Goal: Check status

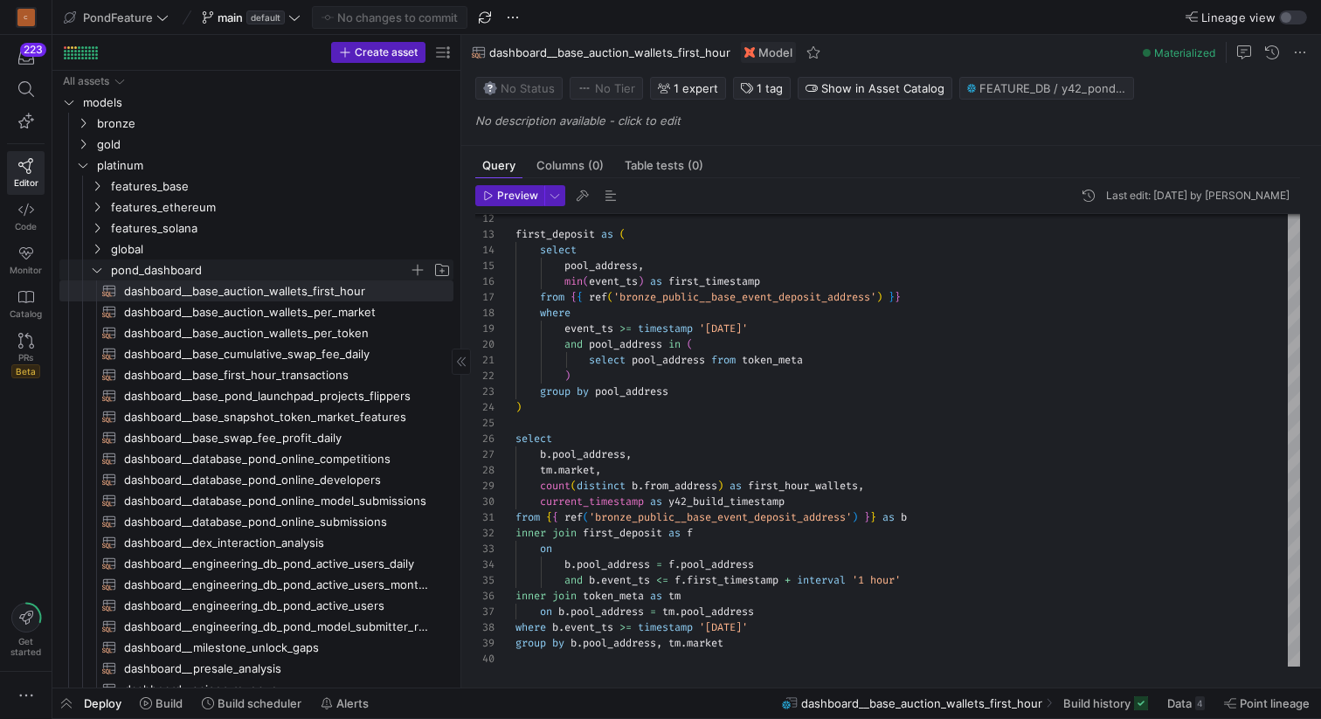
click at [93, 268] on icon "Press SPACE to select this row." at bounding box center [97, 270] width 12 height 10
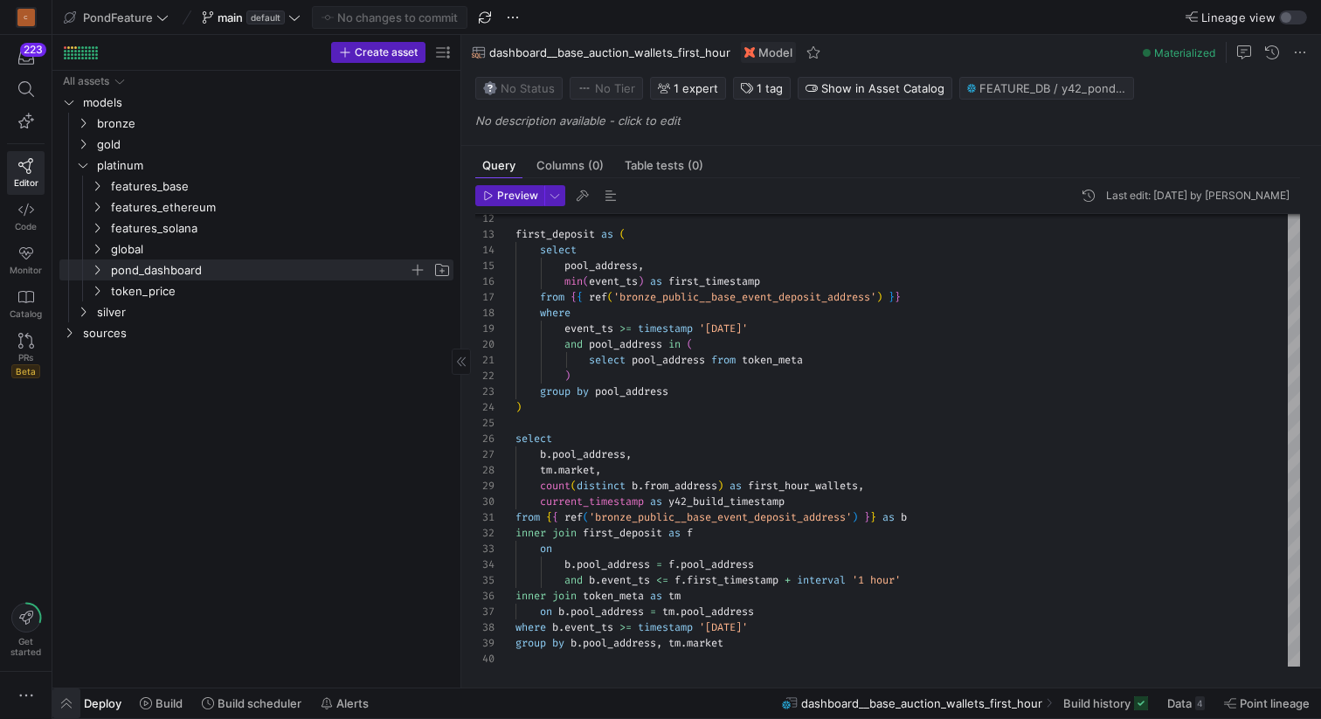
click at [71, 700] on span "button" at bounding box center [66, 703] width 28 height 30
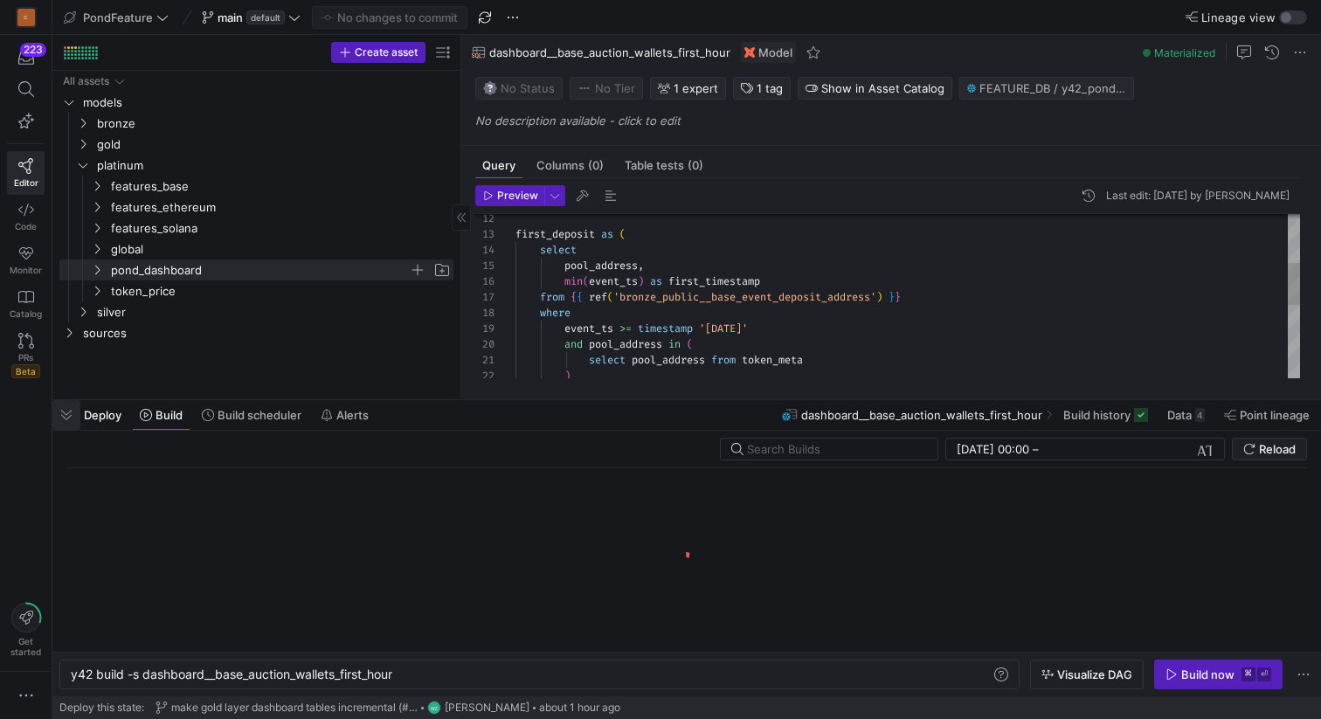
scroll to position [0, 327]
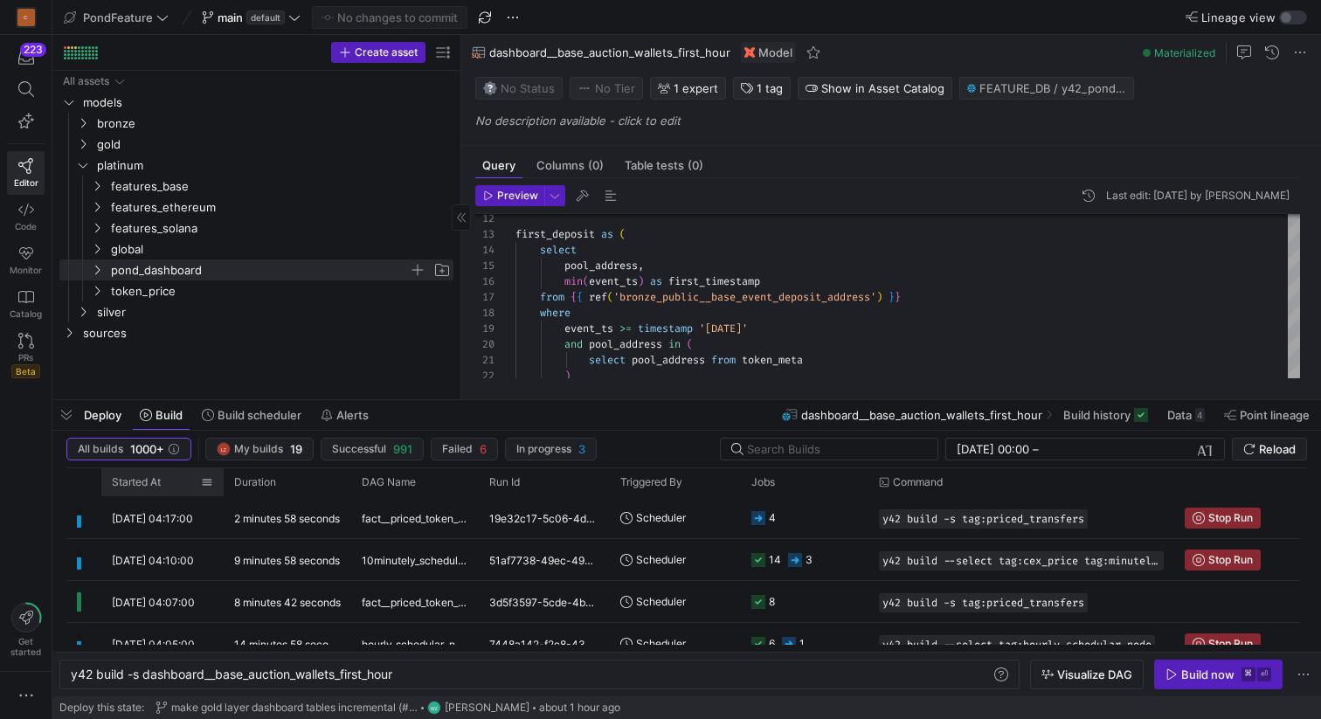
click at [138, 486] on span "Started At" at bounding box center [136, 482] width 49 height 12
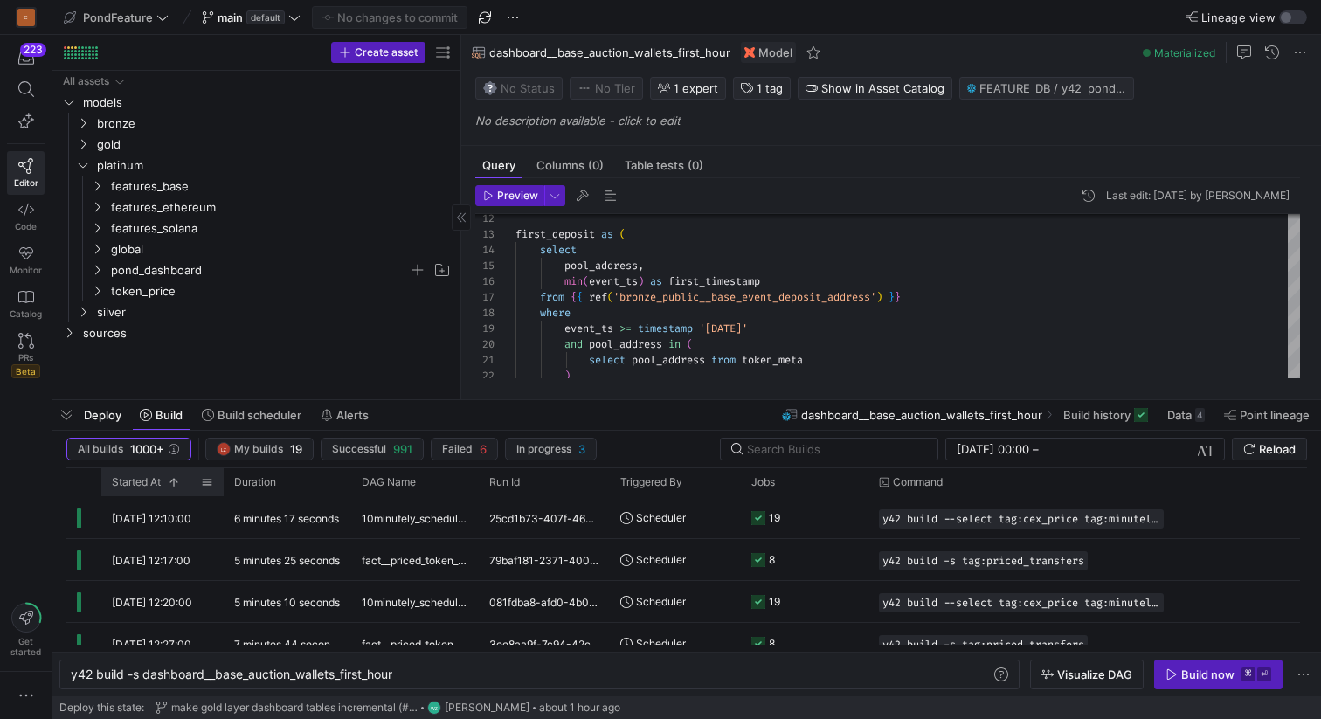
click at [138, 486] on span "Started At" at bounding box center [136, 482] width 49 height 12
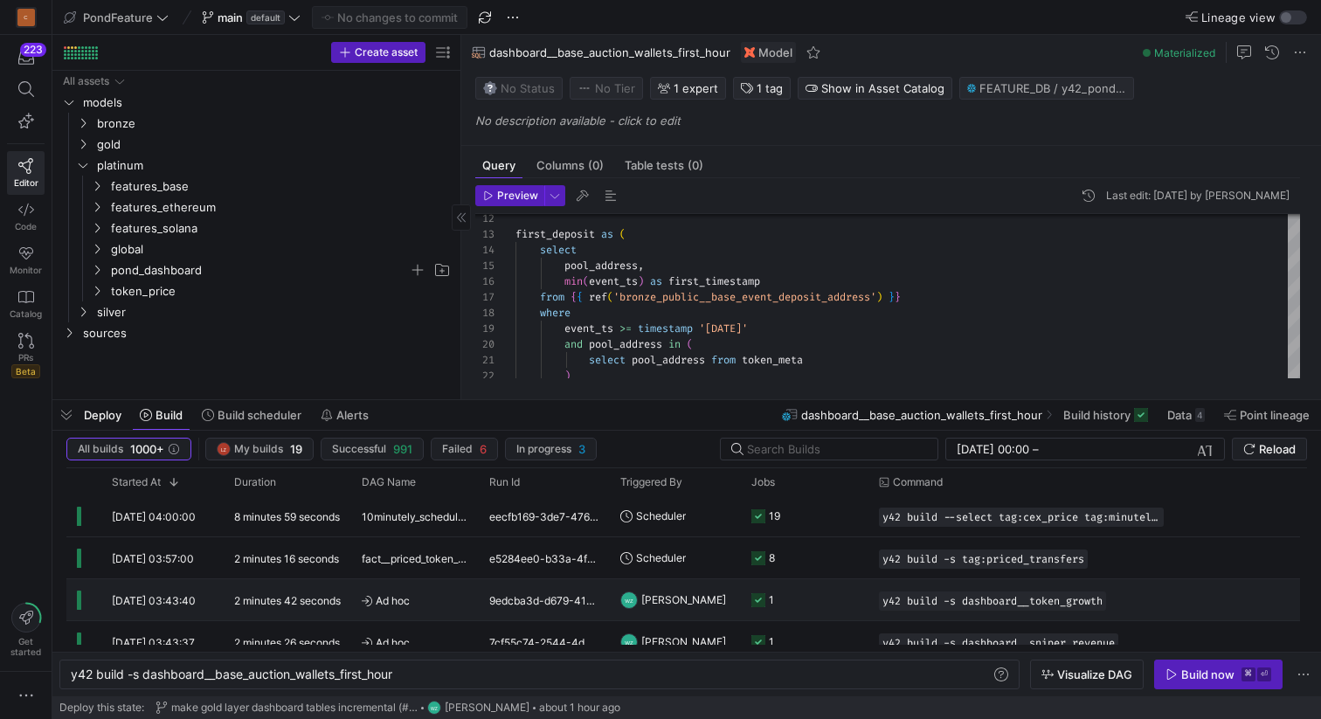
scroll to position [0, 0]
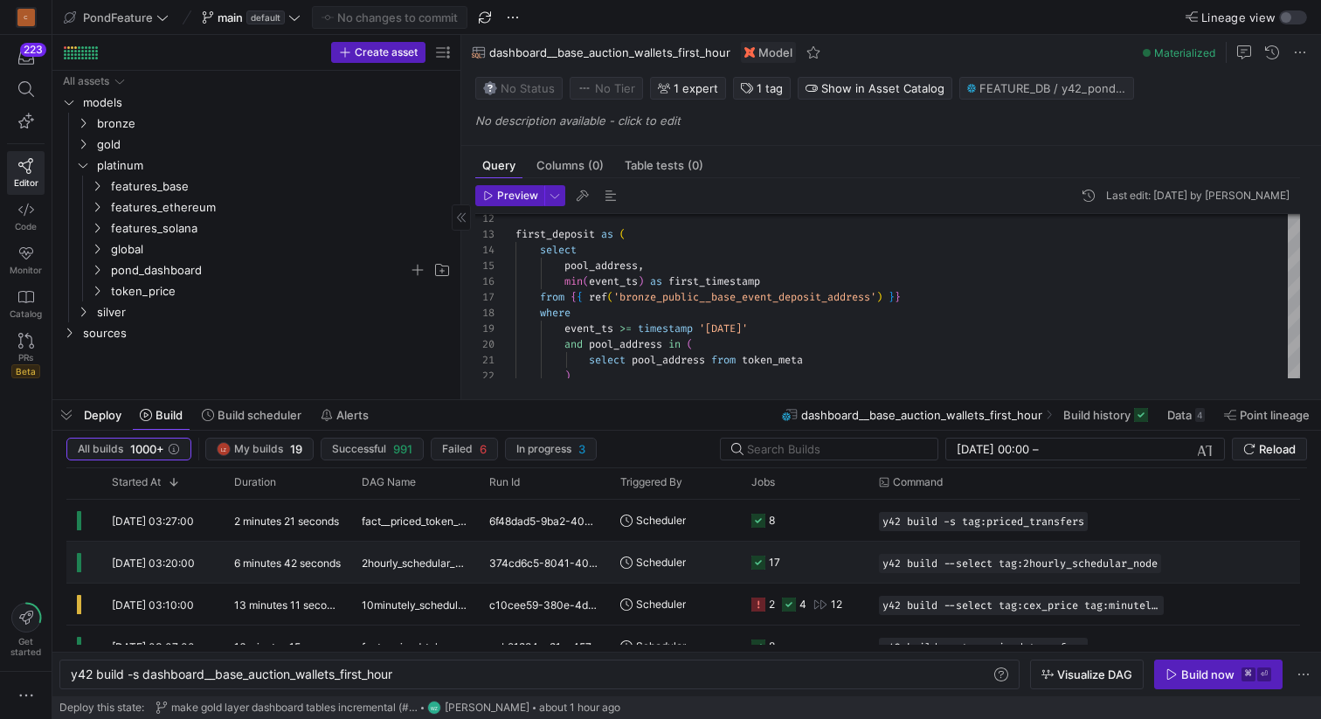
click at [244, 567] on y42-duration "6 minutes 42 seconds" at bounding box center [287, 562] width 107 height 13
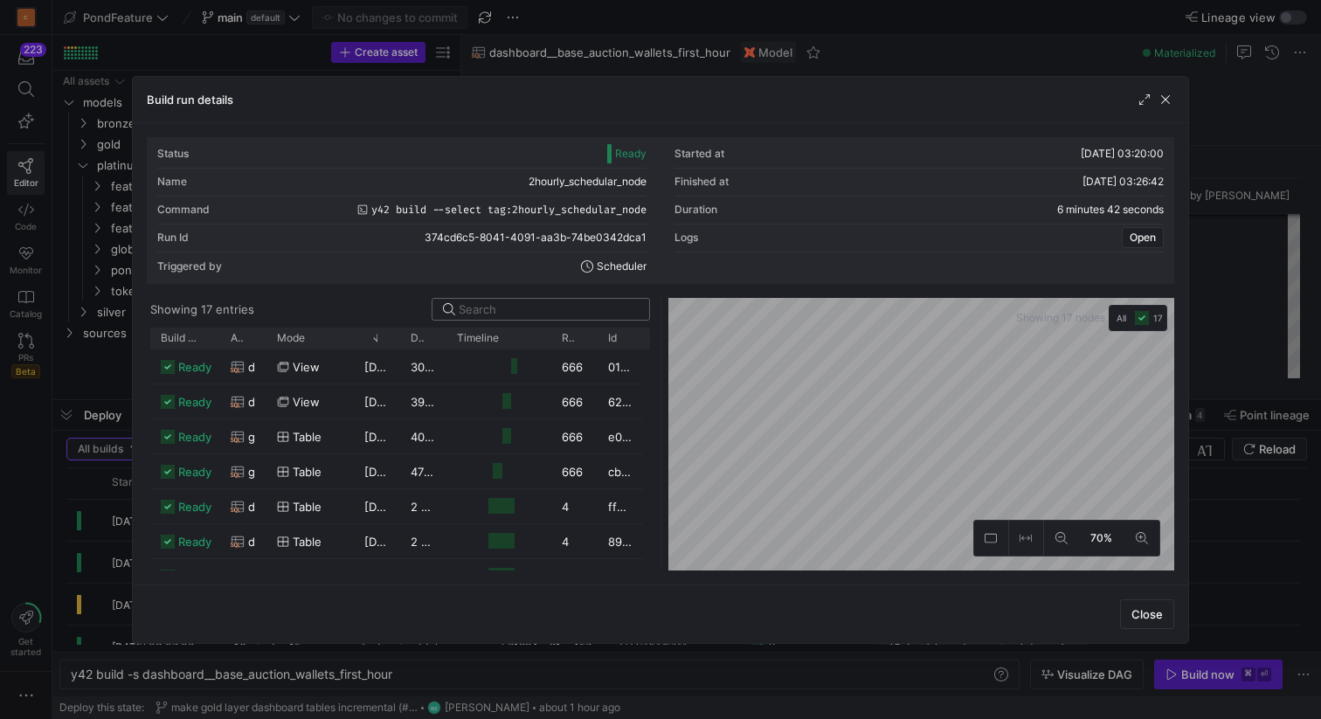
click at [554, 306] on input at bounding box center [549, 309] width 180 height 14
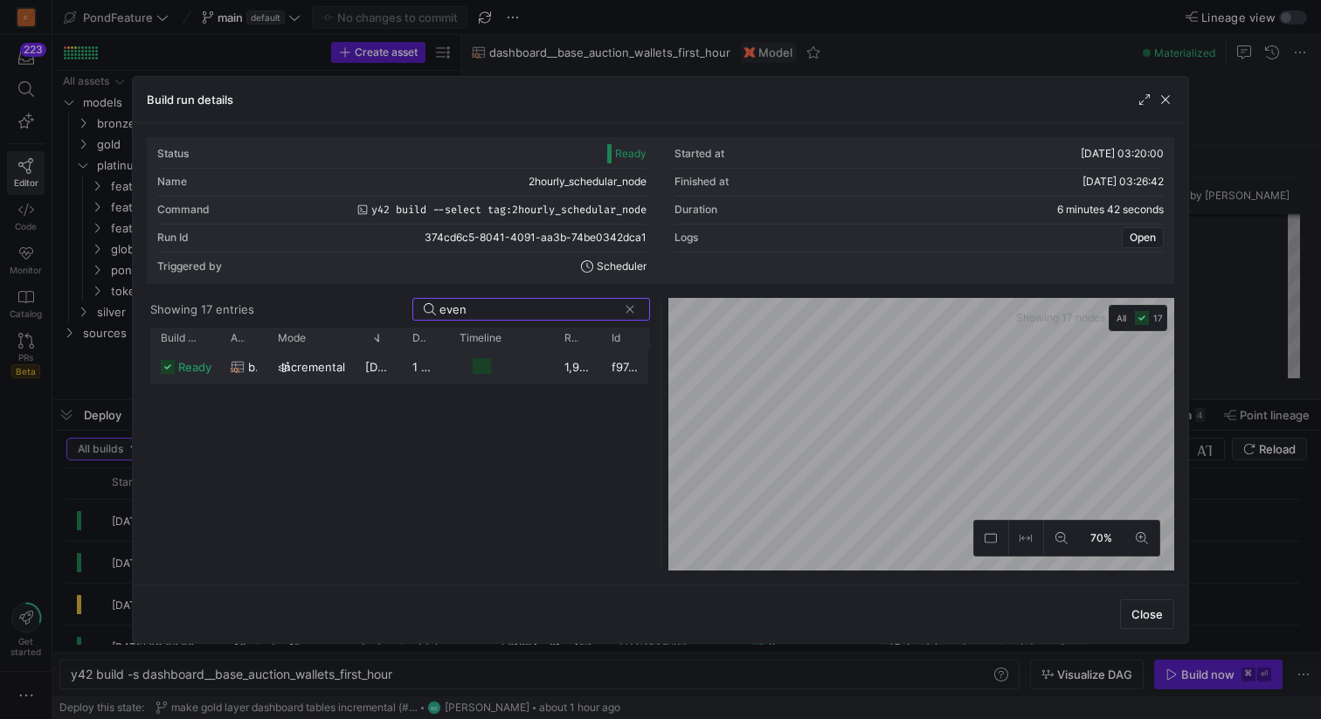
type input "even"
click at [409, 367] on div "1 minute 28 seconds" at bounding box center [425, 366] width 47 height 34
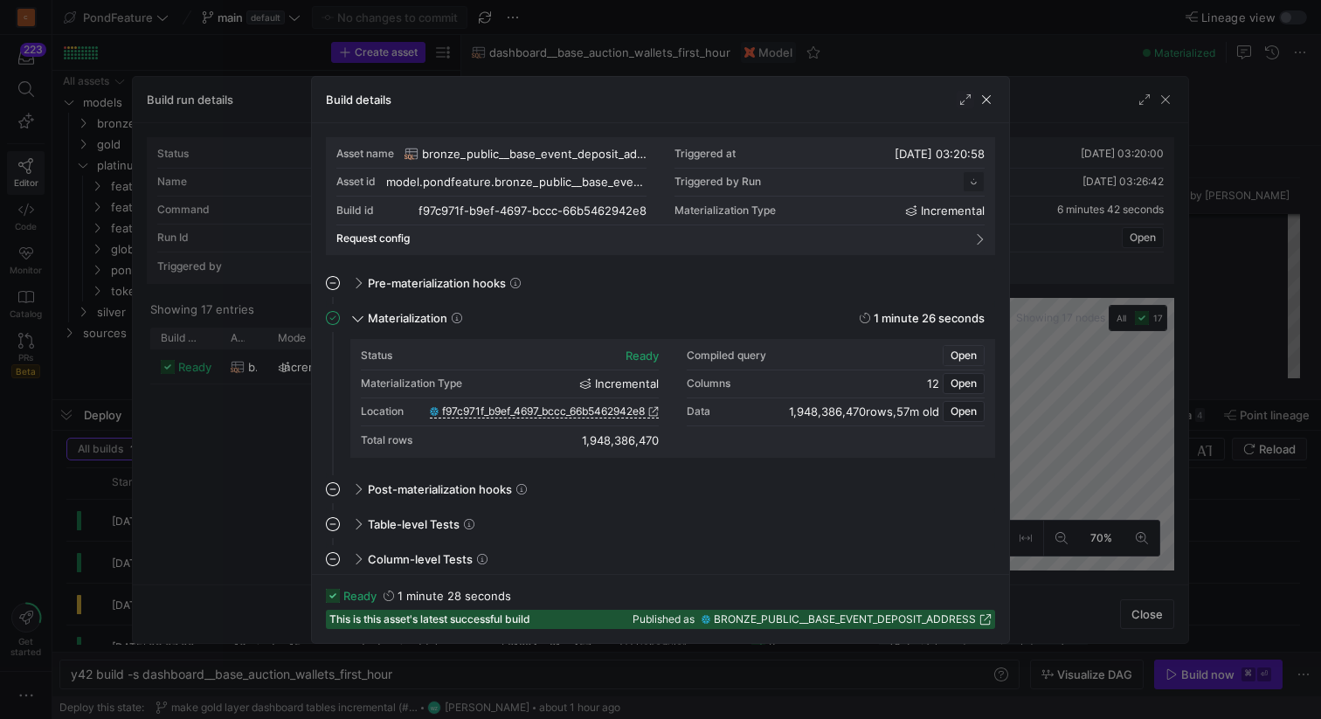
click at [962, 352] on span "Open" at bounding box center [963, 355] width 26 height 12
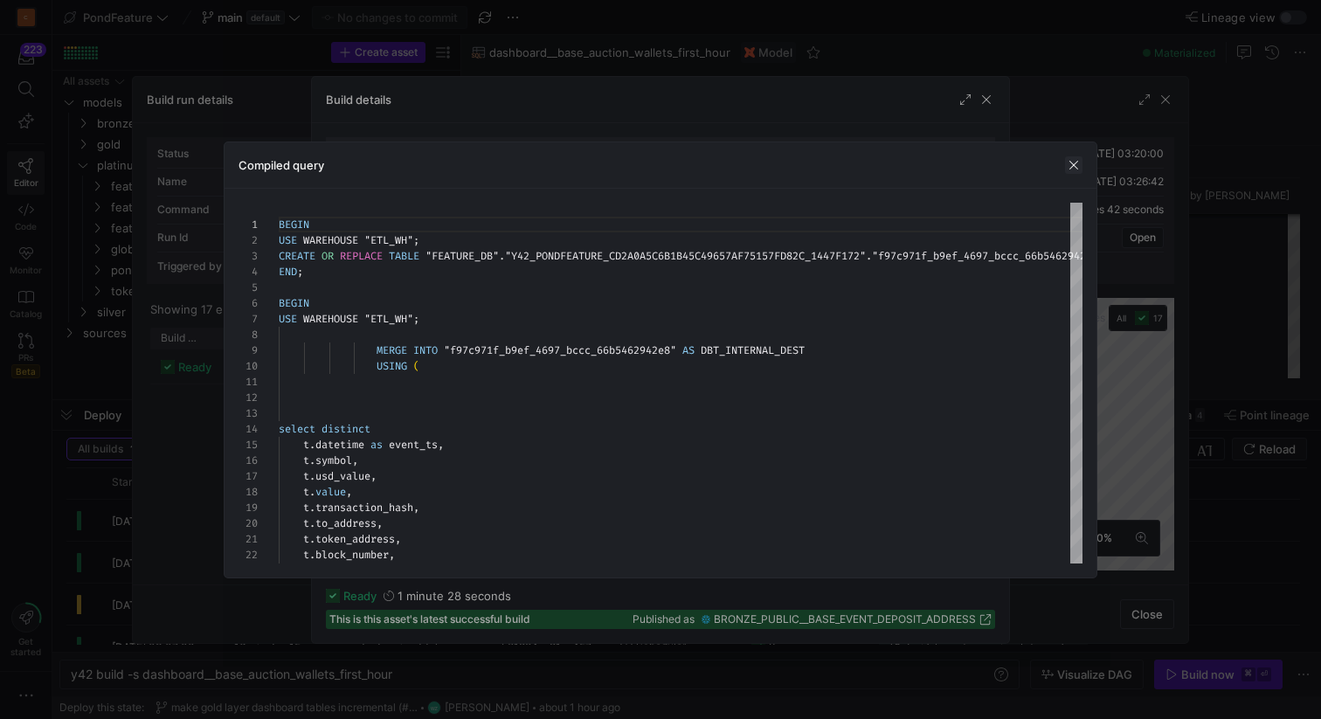
click at [1071, 165] on span "button" at bounding box center [1073, 164] width 17 height 17
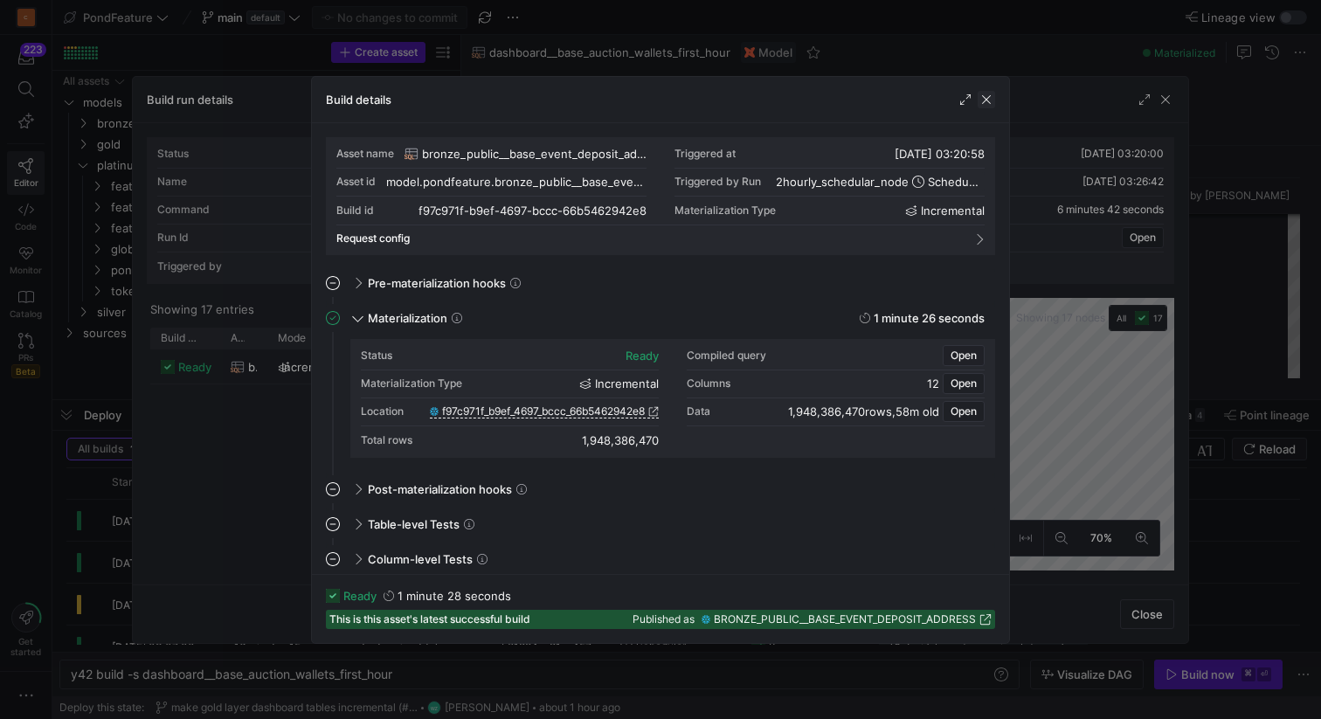
click at [983, 93] on span "button" at bounding box center [985, 99] width 17 height 17
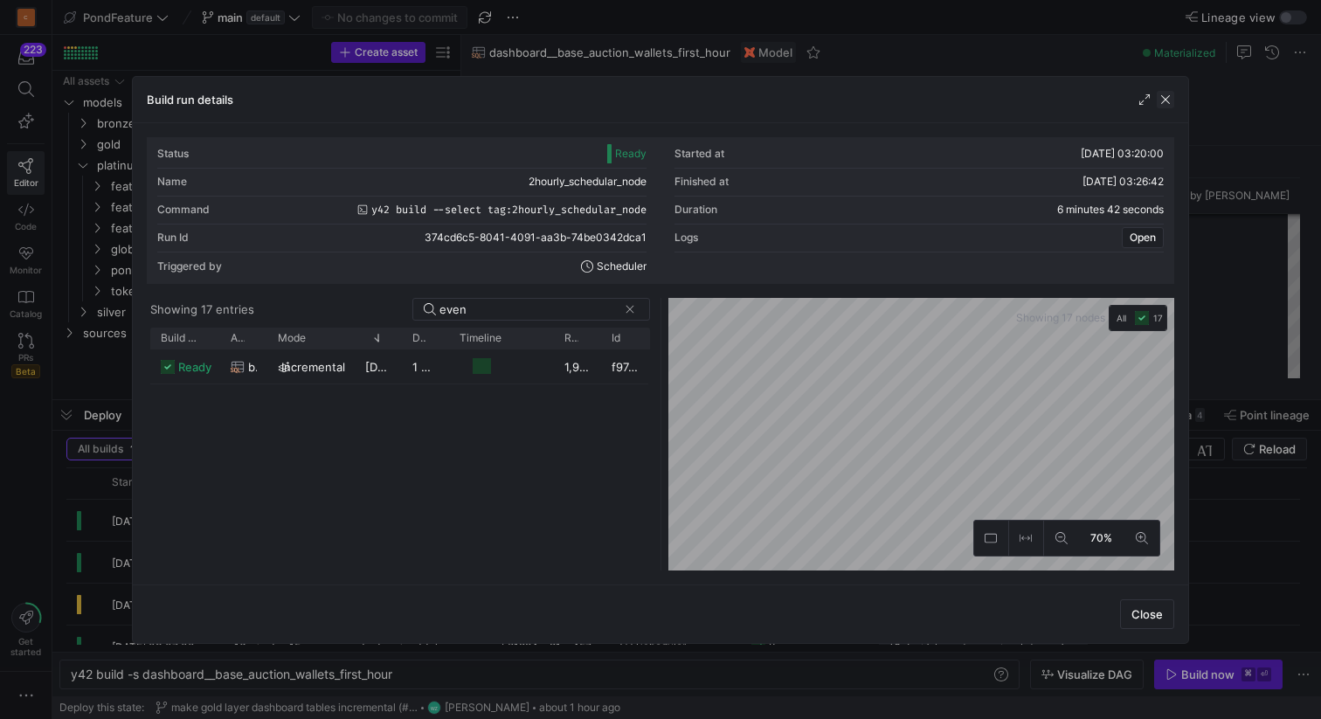
click at [1163, 99] on span "button" at bounding box center [1164, 99] width 17 height 17
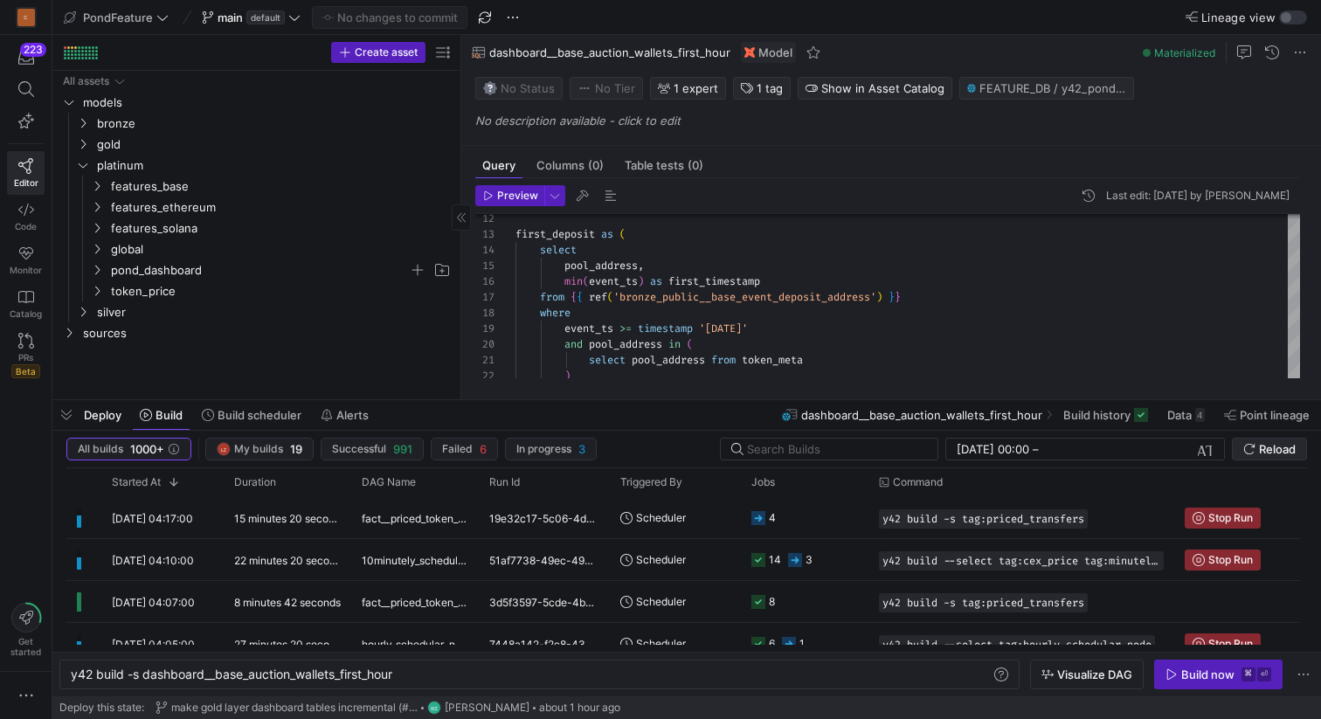
click at [1269, 444] on span "Reload" at bounding box center [1276, 449] width 37 height 14
click at [164, 481] on div "Started At" at bounding box center [156, 481] width 89 height 19
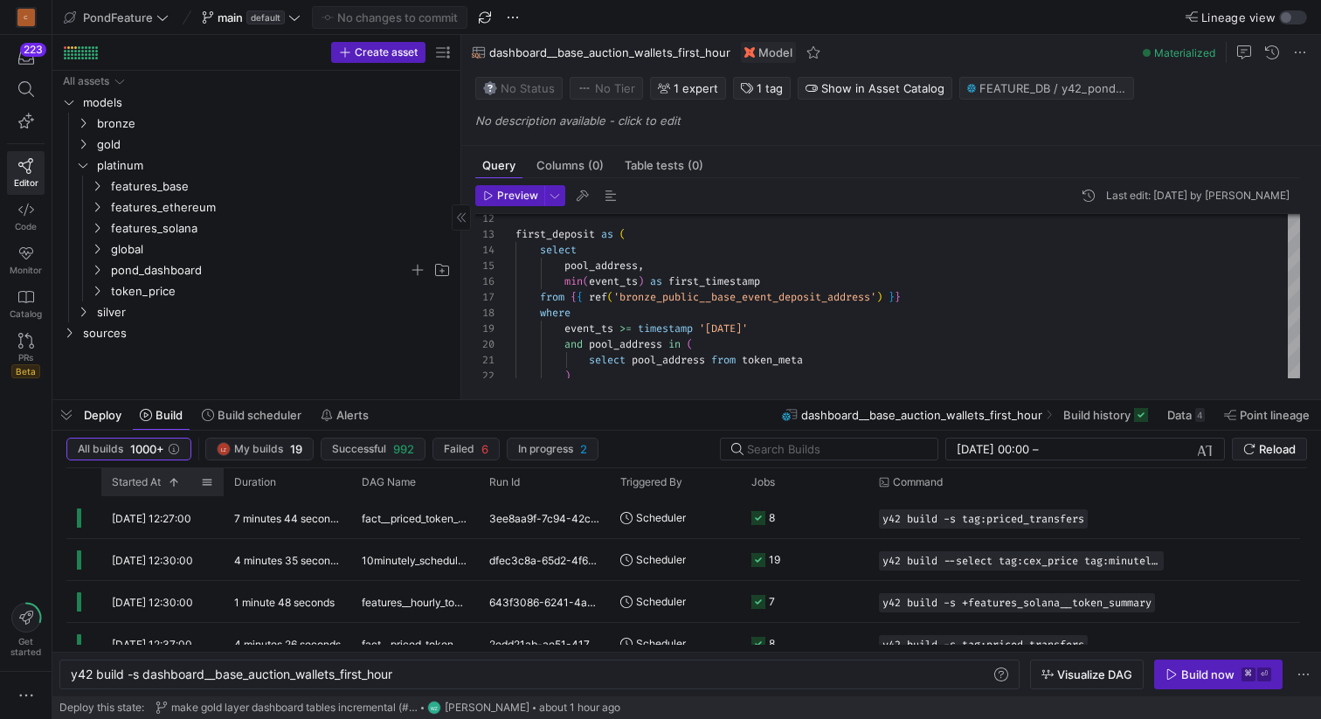
click at [164, 481] on span at bounding box center [170, 482] width 19 height 12
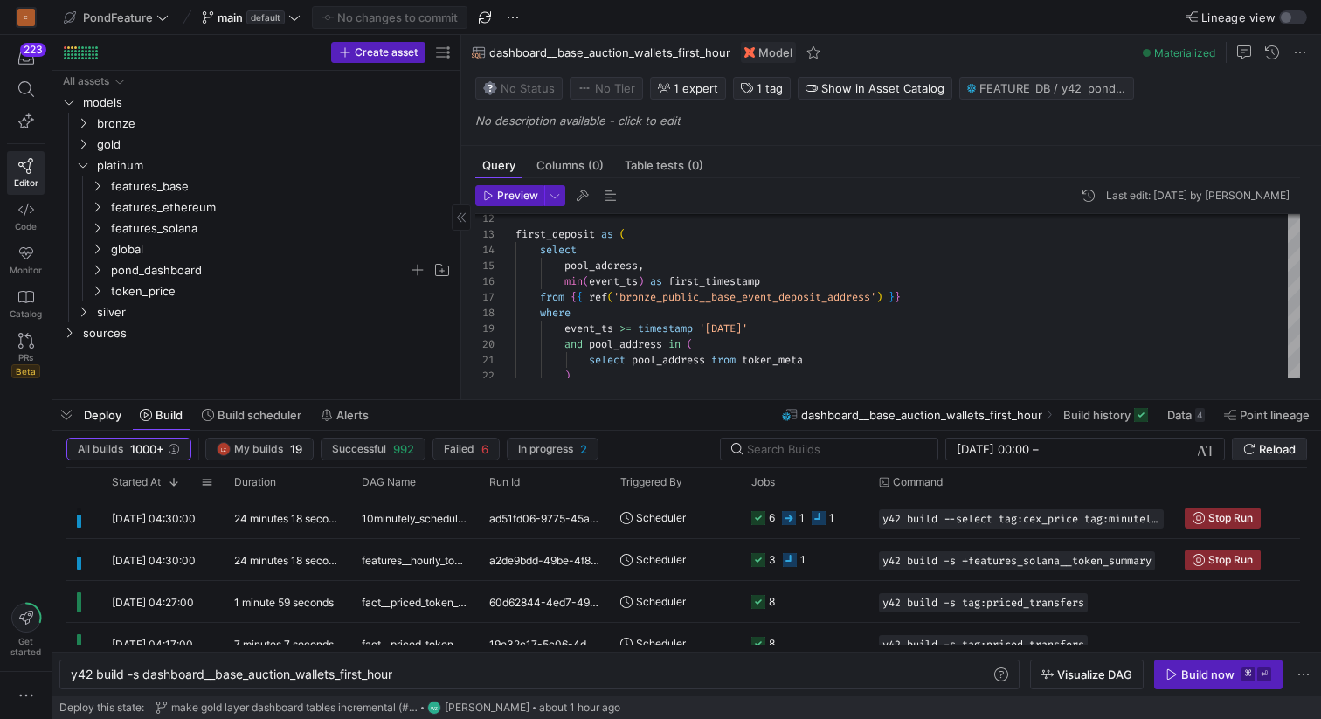
click at [1295, 441] on span "submit" at bounding box center [1268, 448] width 73 height 21
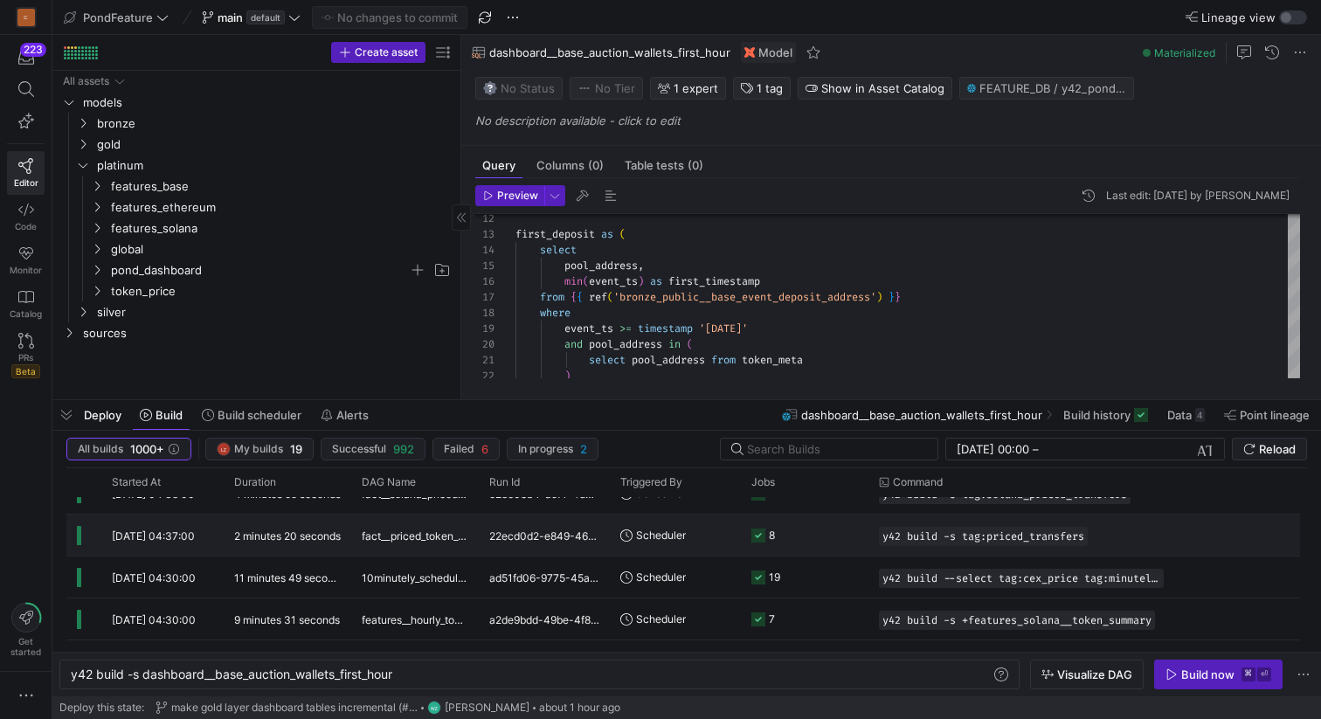
scroll to position [11, 0]
